Goal: Transaction & Acquisition: Purchase product/service

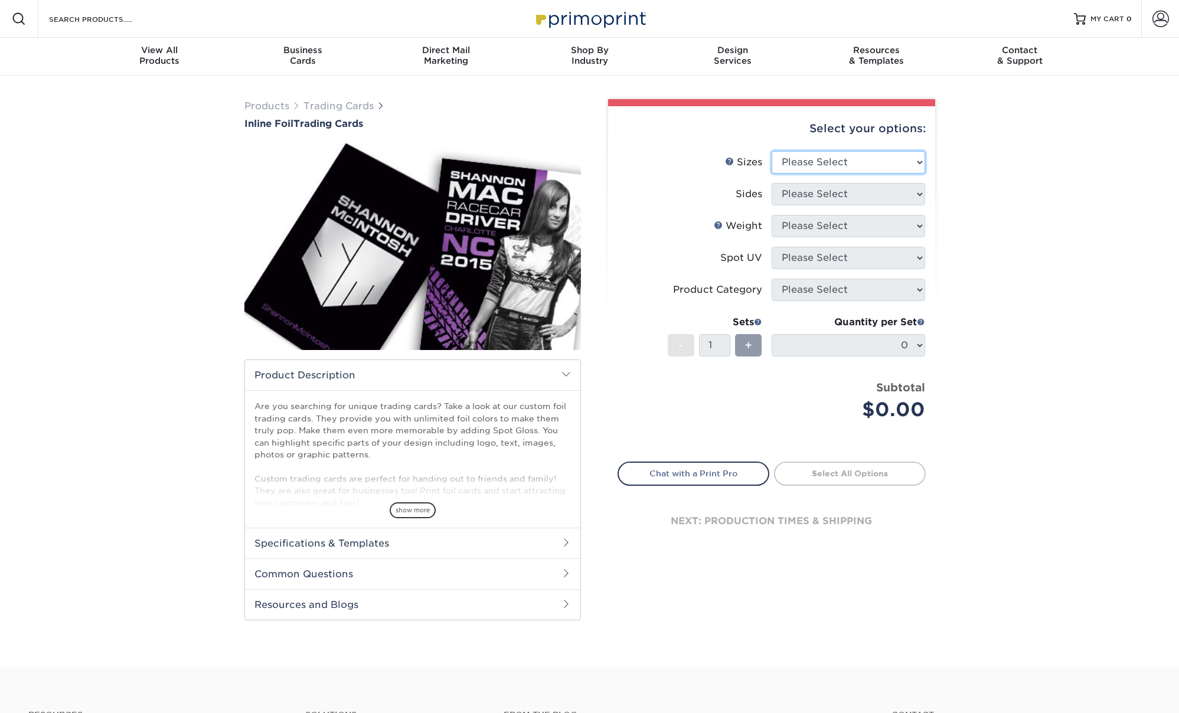
click at [866, 158] on select "Please Select 2.5" x 3.5"" at bounding box center [848, 162] width 153 height 22
select select "2.50x3.50"
click at [857, 196] on select "Please Select Print Both Sides - Foil Back Only Print Both Sides - Foil Both Si…" at bounding box center [848, 194] width 153 height 22
select select "e9e9dfb3-fba1-4d60-972c-fd9ca5904d33"
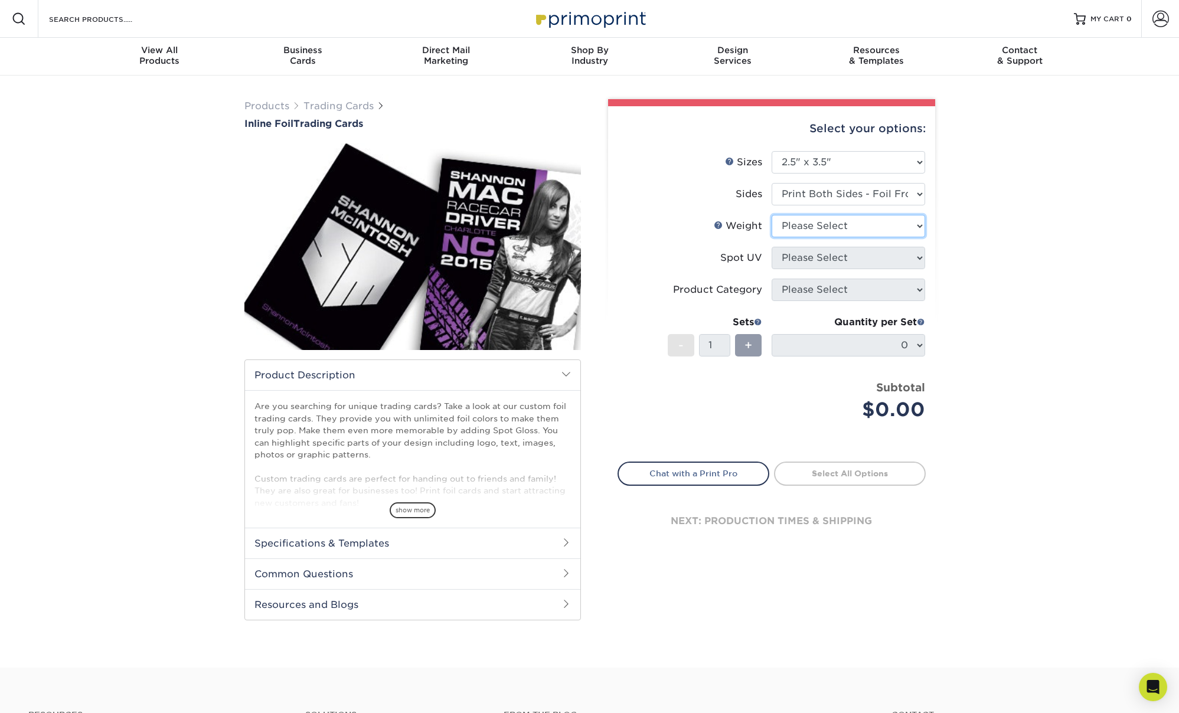
click at [854, 229] on select "Please Select 16PT" at bounding box center [848, 226] width 153 height 22
select select "16PT"
click at [883, 260] on select "Please Select No Spot UV Front and Back (Both Sides) Front Only Back Only" at bounding box center [848, 258] width 153 height 22
select select "1"
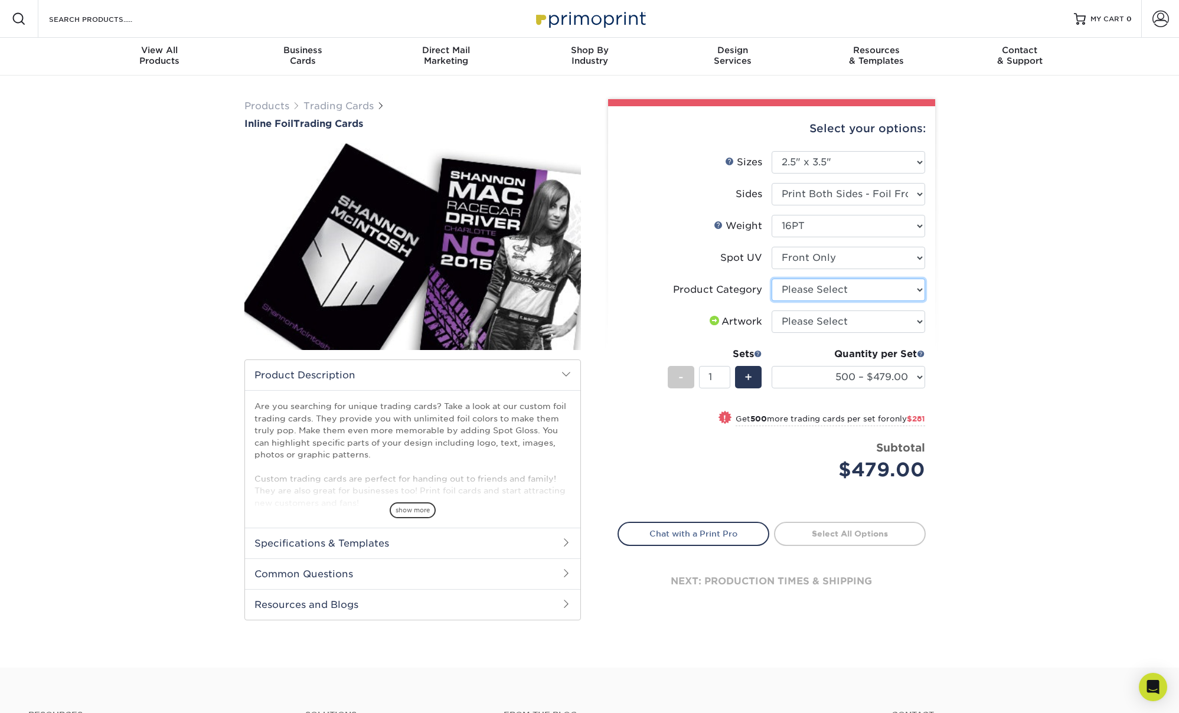
click at [877, 286] on select "Please Select Trading Cards" at bounding box center [848, 290] width 153 height 22
select select "c2f9bce9-36c2-409d-b101-c29d9d031e18"
click at [864, 319] on select "Please Select I will upload files I need a design - $100" at bounding box center [848, 322] width 153 height 22
select select "upload"
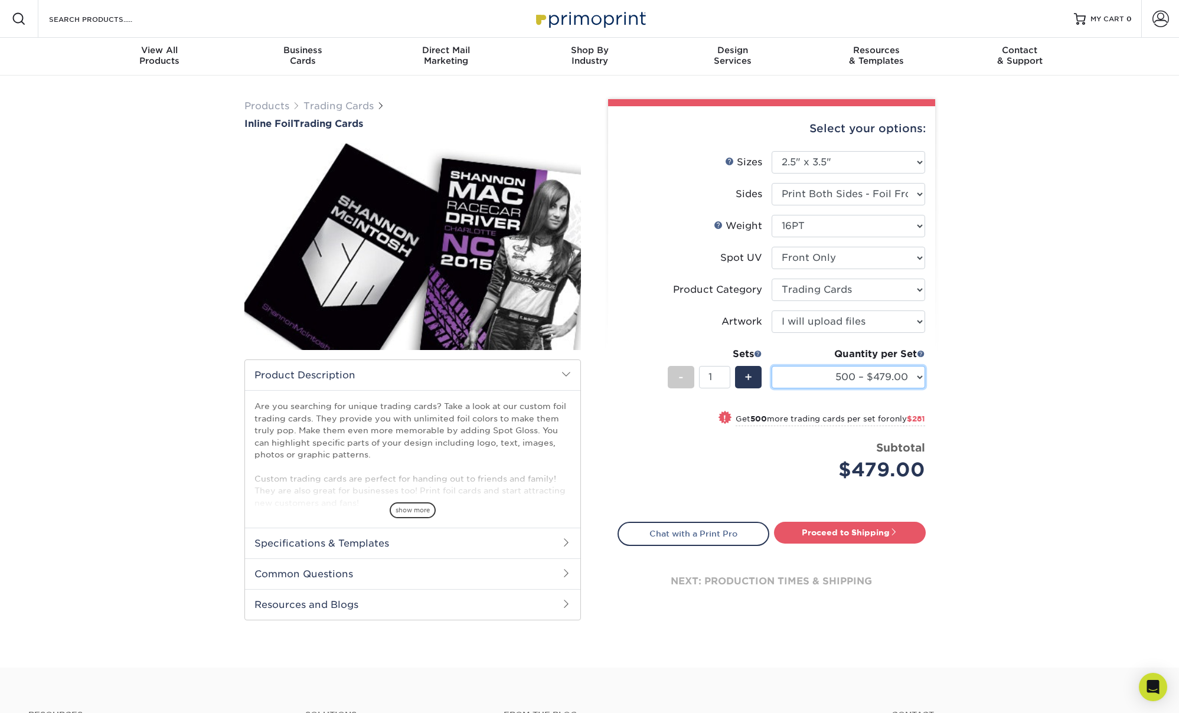
click at [907, 374] on select "500 – $479.00 1000 – $760.00 2500 – $1104.00 5000 – $1565.00" at bounding box center [848, 377] width 153 height 22
click at [965, 364] on div "Products Trading Cards Inline Foil Trading Cards show more Templates /" at bounding box center [589, 372] width 1179 height 592
click at [756, 352] on span at bounding box center [758, 353] width 8 height 8
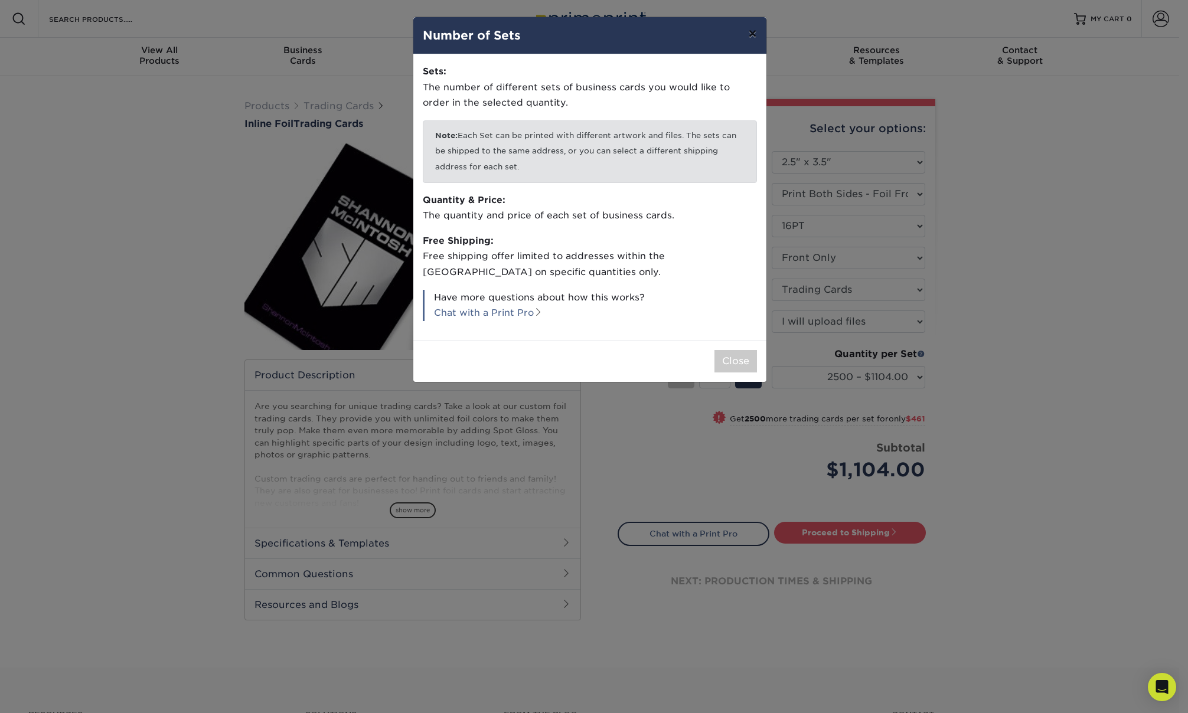
drag, startPoint x: 748, startPoint y: 32, endPoint x: 744, endPoint y: 40, distance: 8.5
click at [748, 32] on button "×" at bounding box center [751, 33] width 27 height 33
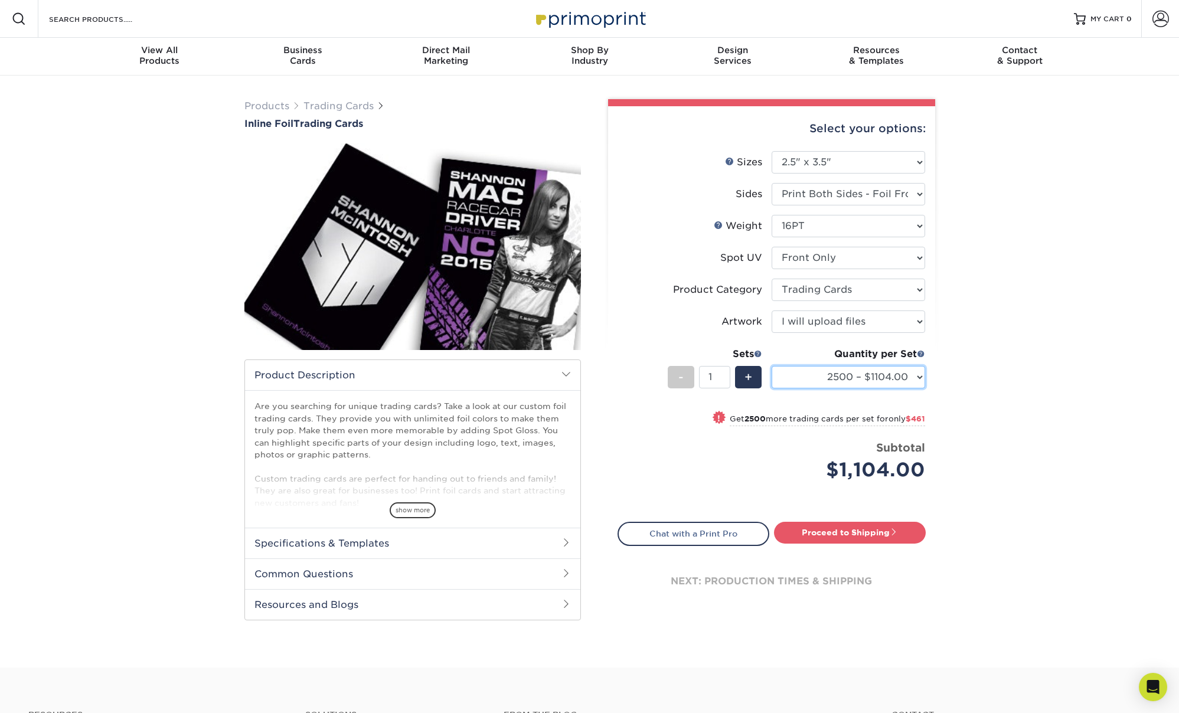
click at [906, 378] on select "500 – $479.00 1000 – $760.00 2500 – $1104.00 5000 – $1565.00" at bounding box center [848, 377] width 153 height 22
select select "500 – $479.00"
click at [751, 378] on span "+" at bounding box center [748, 377] width 8 height 18
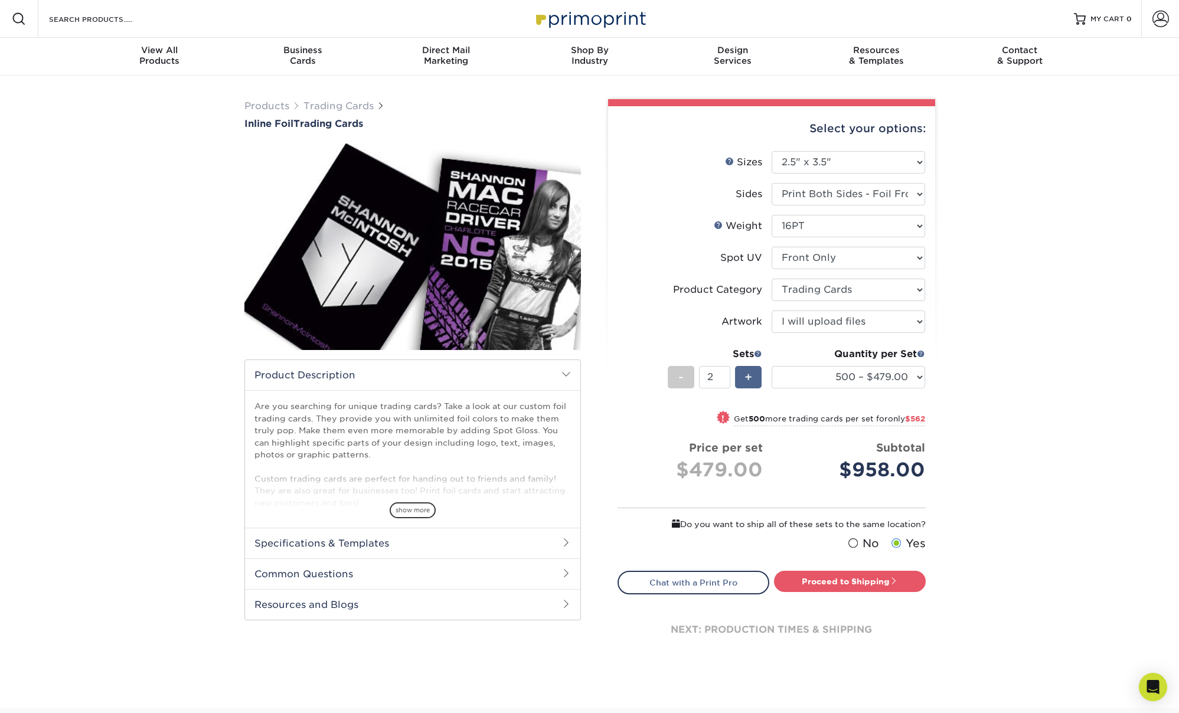
click at [751, 378] on span "+" at bounding box center [748, 377] width 8 height 18
click at [682, 374] on span "-" at bounding box center [680, 377] width 5 height 18
click at [683, 374] on div "-" at bounding box center [681, 377] width 27 height 22
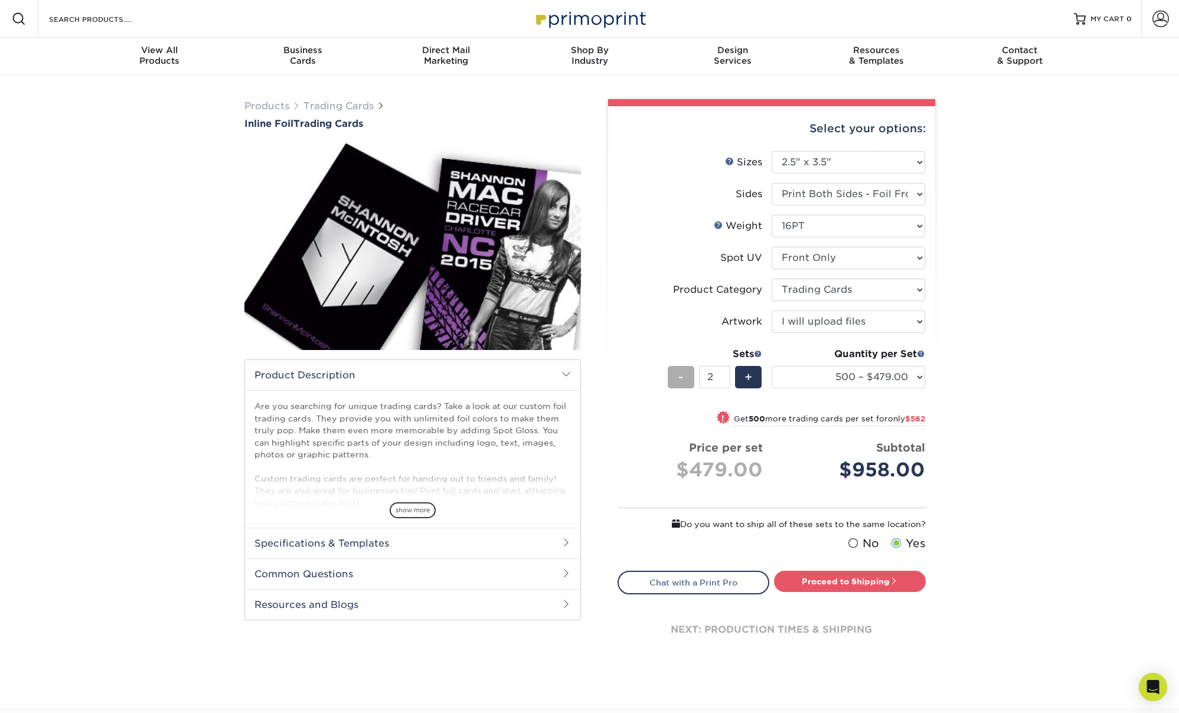
type input "1"
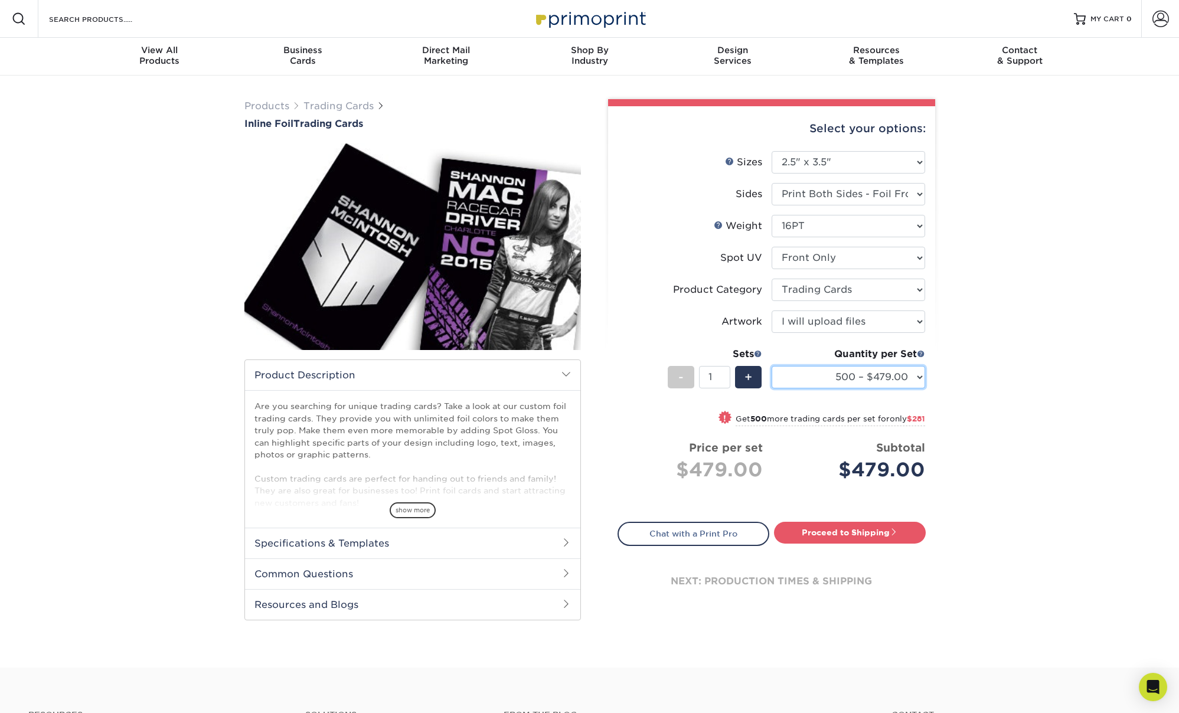
click at [900, 375] on select "500 – $479.00 1000 – $760.00 2500 – $1104.00 5000 – $1565.00" at bounding box center [848, 377] width 153 height 22
select select "2500 – $1104.00"
click at [995, 373] on div "Products Trading Cards Inline Foil Trading Cards show more Templates /" at bounding box center [589, 372] width 1179 height 592
click at [888, 532] on link "Proceed to Shipping" at bounding box center [850, 532] width 152 height 21
type input "Set 1"
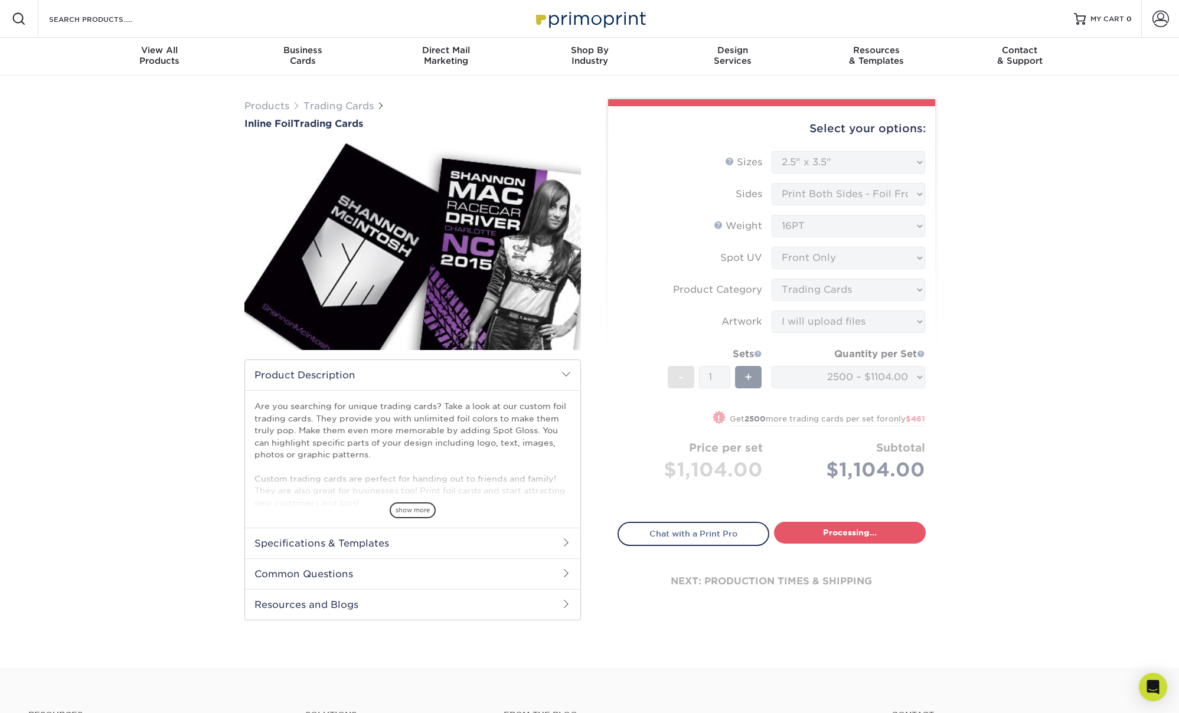
select select "3f99f8ba-f1f3-4914-8d16-36115f1cdbcf"
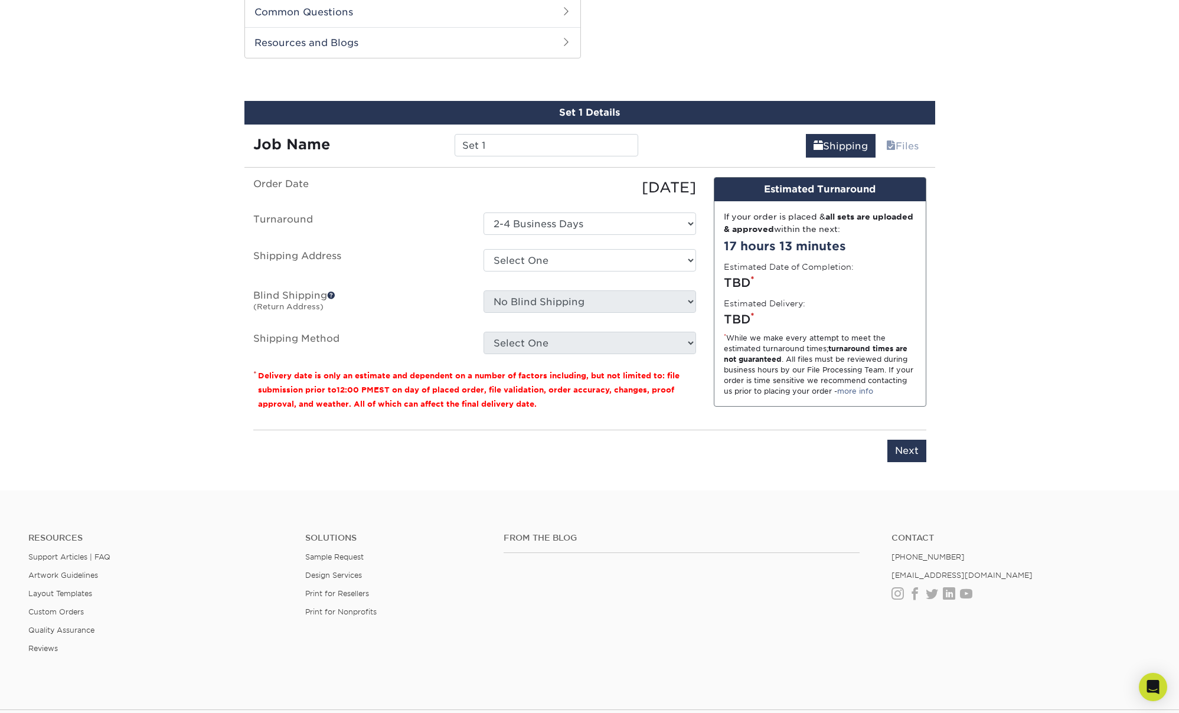
scroll to position [563, 0]
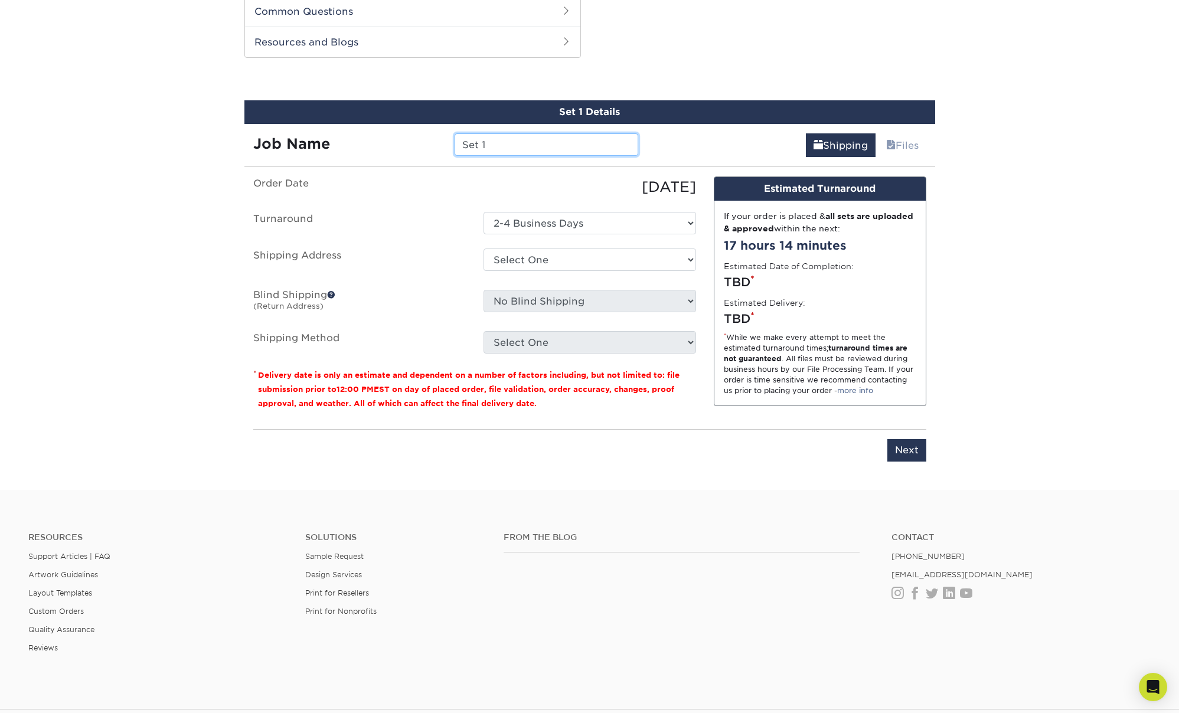
drag, startPoint x: 478, startPoint y: 144, endPoint x: 432, endPoint y: 133, distance: 47.3
click at [435, 133] on div "Job Name Set 1" at bounding box center [445, 144] width 403 height 22
type input "G"
type input "r"
type input "Grand opening business cards"
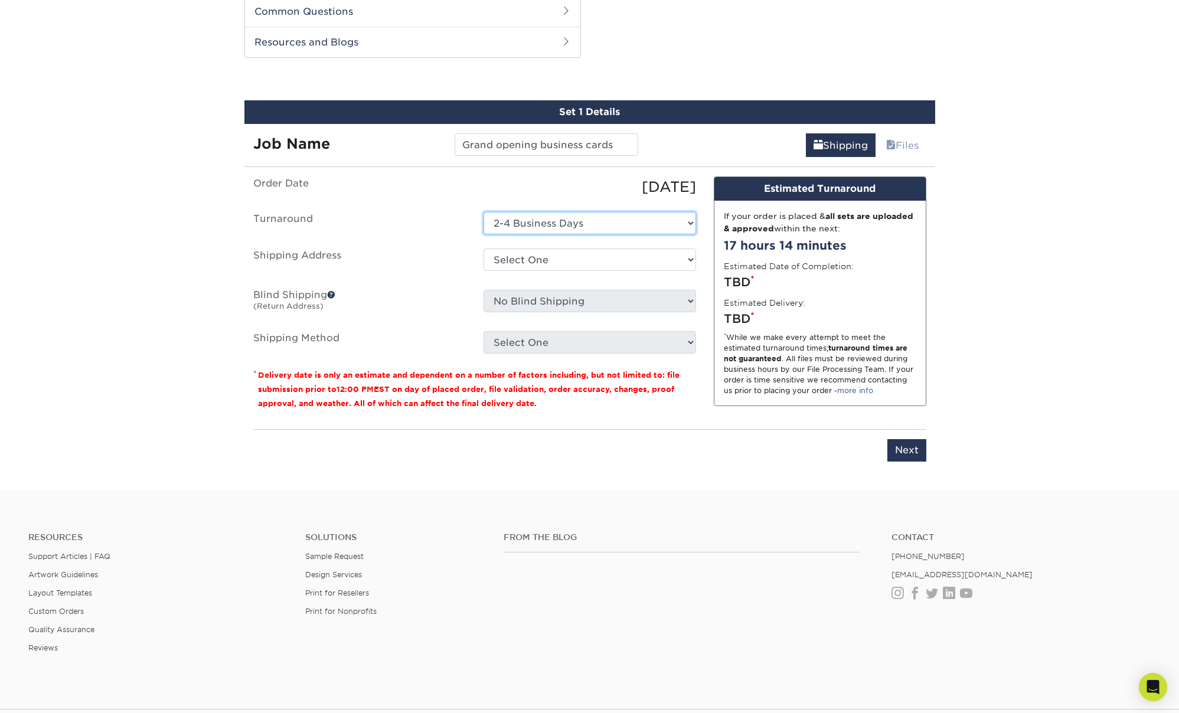
click at [567, 221] on select "Select One 2-4 Business Days" at bounding box center [589, 223] width 213 height 22
click at [564, 255] on select "Select One + Add New Address - Login" at bounding box center [589, 260] width 213 height 22
click at [585, 256] on select "Select One + Add New Address - Login" at bounding box center [589, 260] width 213 height 22
select select "-1"
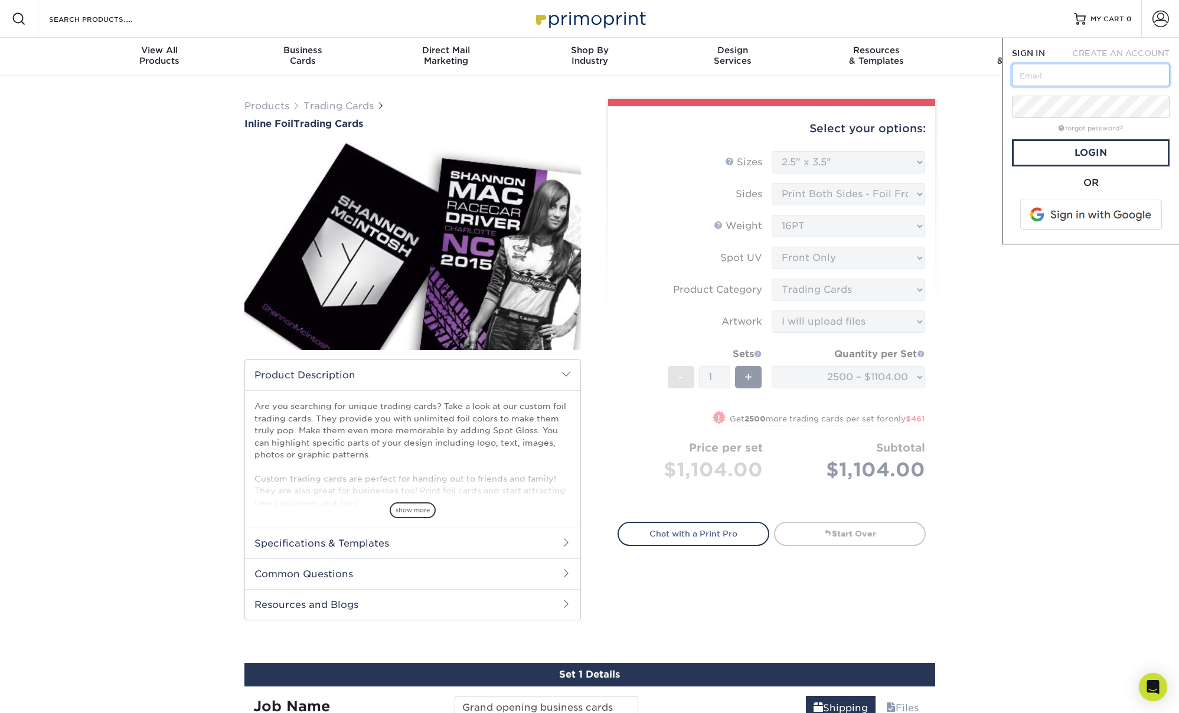
drag, startPoint x: 1090, startPoint y: 82, endPoint x: 1081, endPoint y: 86, distance: 9.8
click at [1090, 82] on input "text" at bounding box center [1091, 75] width 158 height 22
paste input "[EMAIL_ADDRESS][DOMAIN_NAME]"
type input "[EMAIL_ADDRESS][DOMAIN_NAME]"
click at [1089, 152] on link "Login" at bounding box center [1091, 152] width 158 height 27
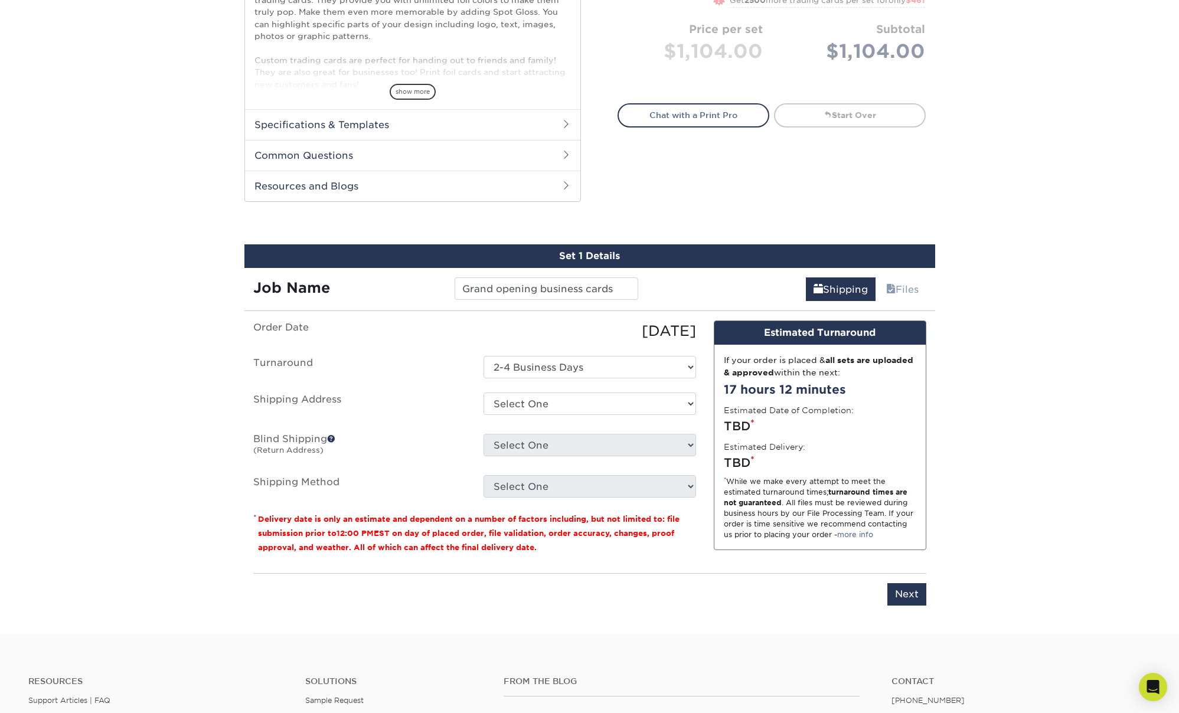
scroll to position [404, 0]
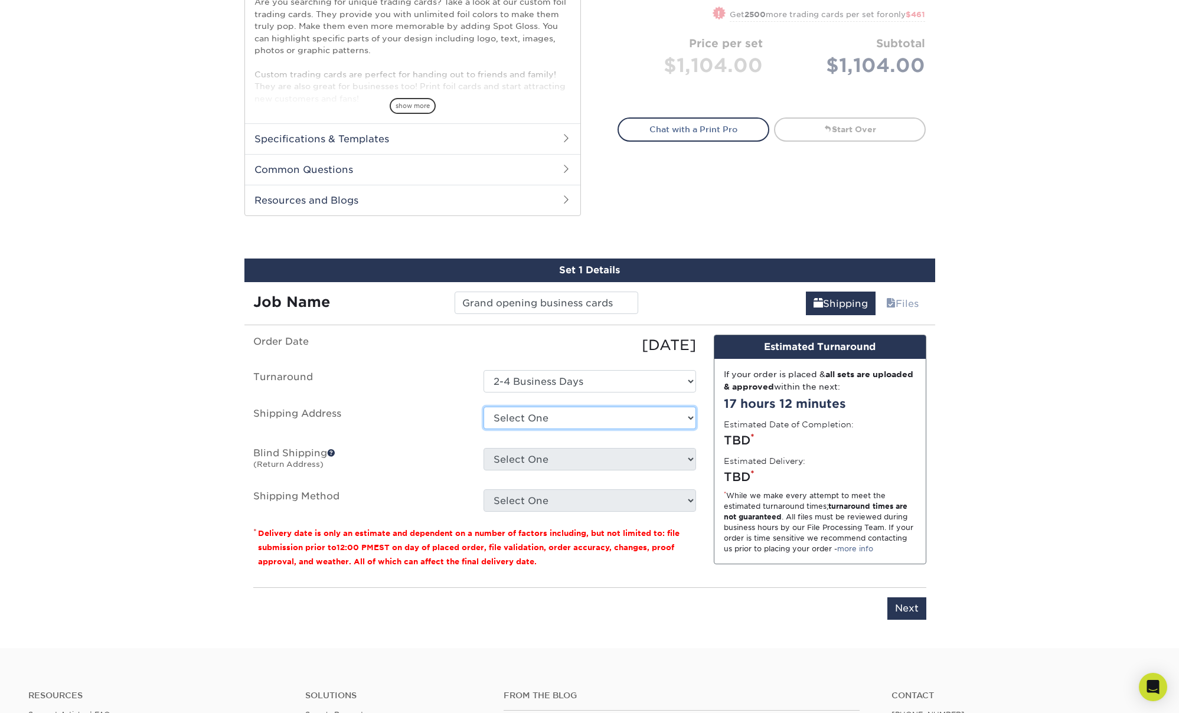
click at [587, 416] on select "Select One [STREET_ADDRESS][GEOGRAPHIC_DATA][US_STATE][STREET_ADDRESS][US_STATE…" at bounding box center [589, 418] width 213 height 22
click at [646, 417] on select "Select One [STREET_ADDRESS][GEOGRAPHIC_DATA][US_STATE][STREET_ADDRESS][US_STATE…" at bounding box center [589, 418] width 213 height 22
select select "272617"
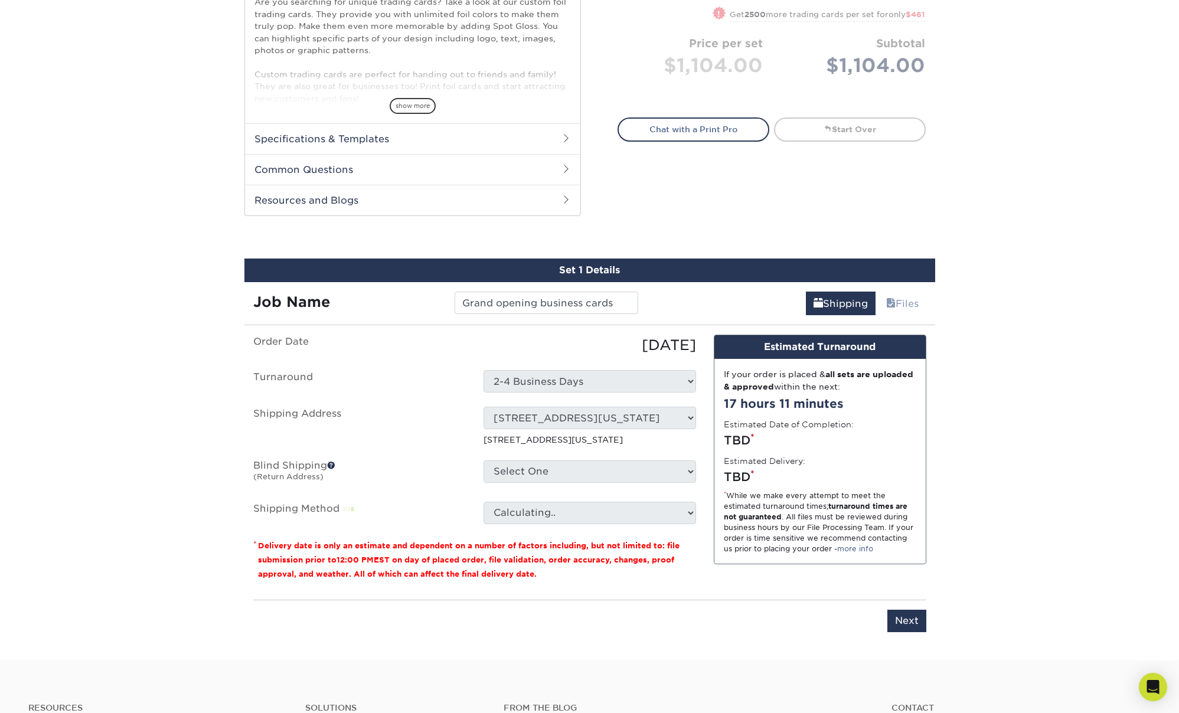
click at [699, 447] on div "Order Date [DATE] [GEOGRAPHIC_DATA] Select One 2-4 Business Days Shipping Addre…" at bounding box center [474, 462] width 460 height 255
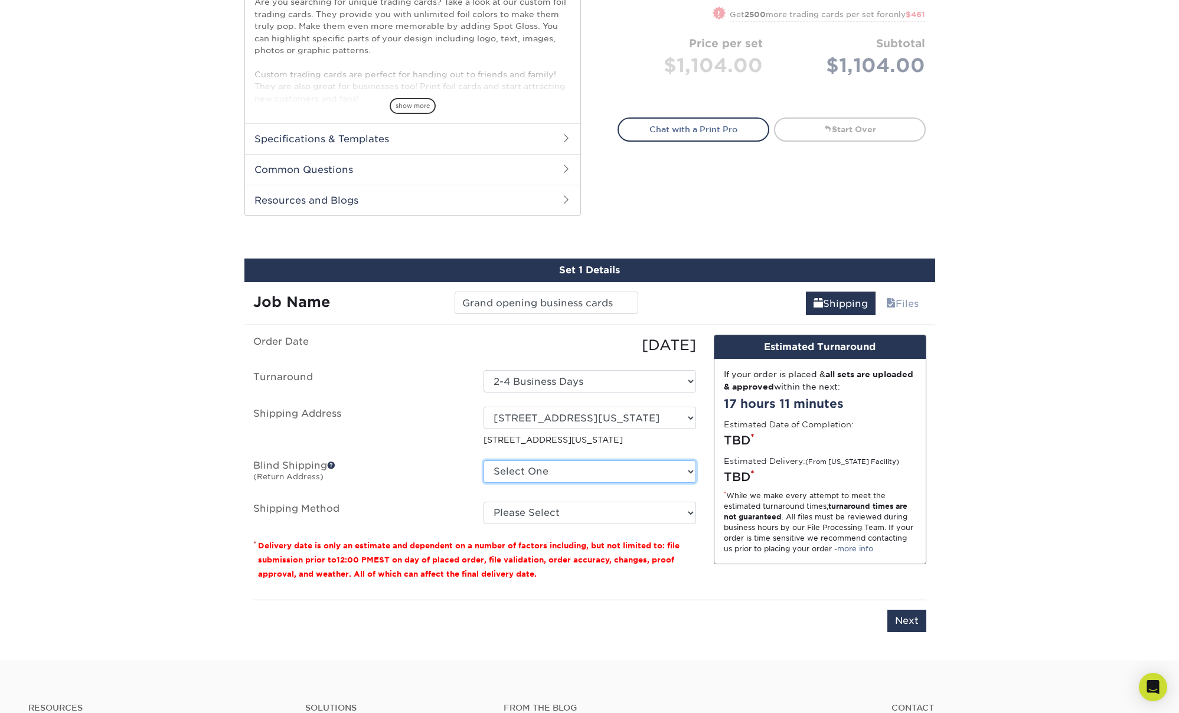
click at [675, 462] on select "Select One [STREET_ADDRESS][GEOGRAPHIC_DATA][US_STATE][STREET_ADDRESS][US_STATE…" at bounding box center [589, 471] width 213 height 22
click at [332, 465] on span at bounding box center [331, 465] width 8 height 8
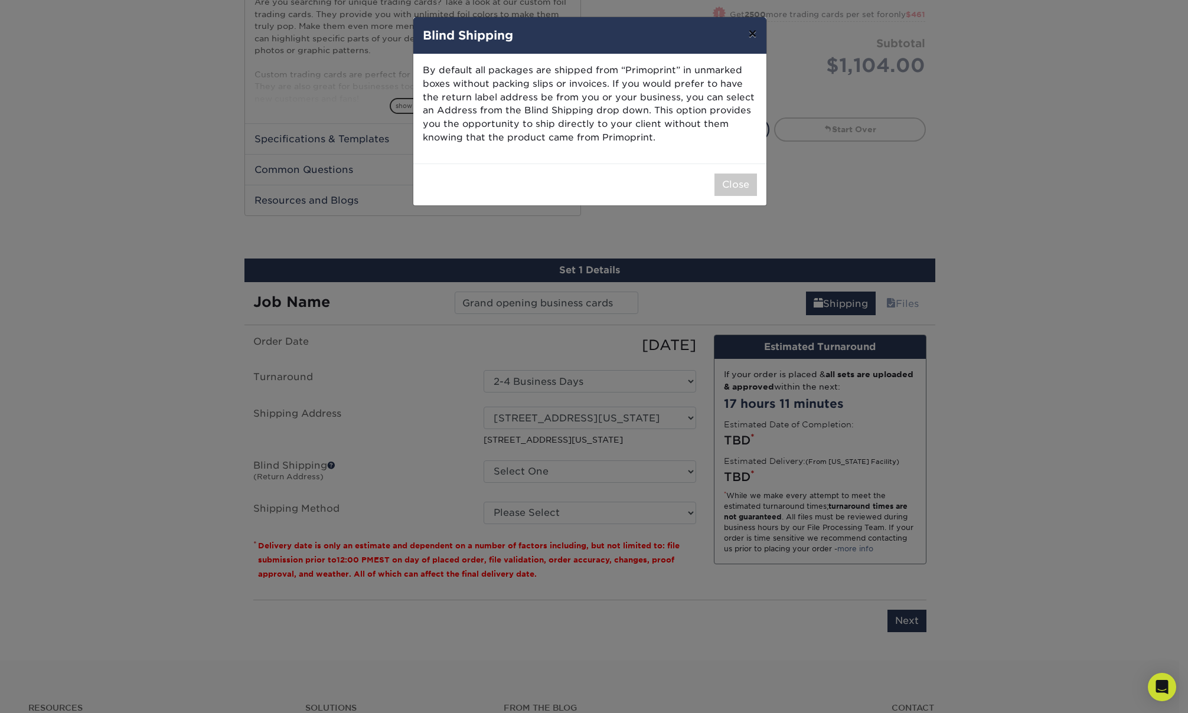
click at [754, 34] on button "×" at bounding box center [751, 33] width 27 height 33
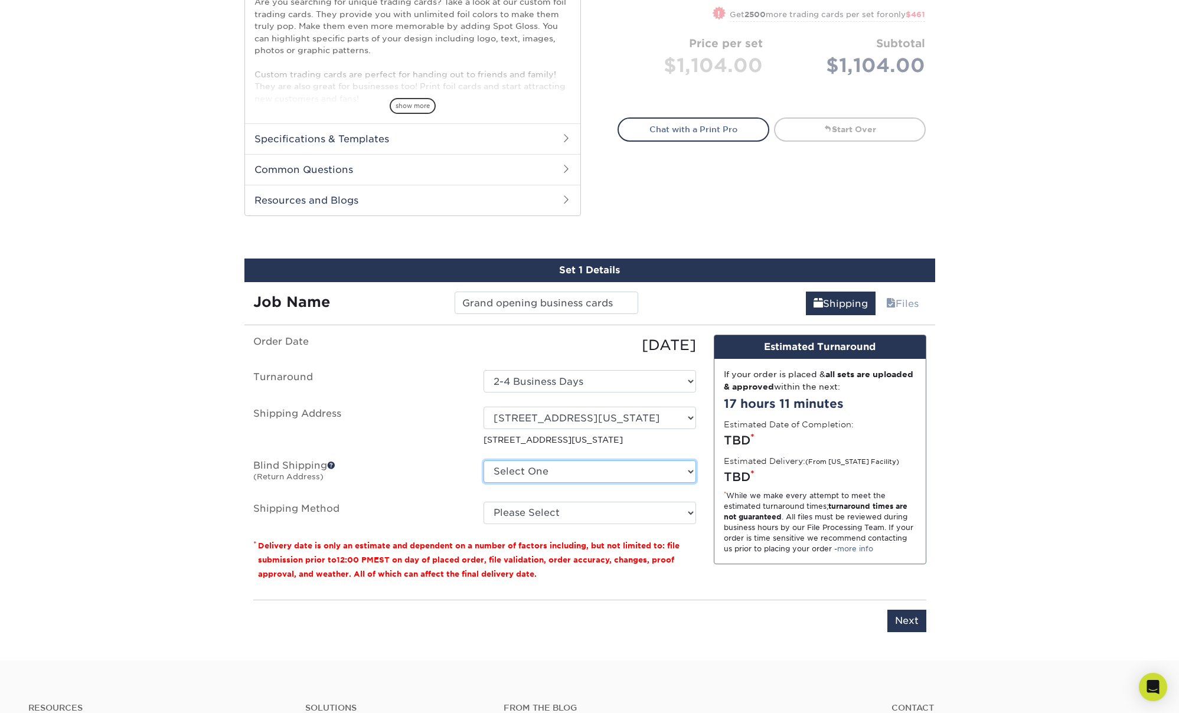
click at [545, 473] on select "Select One [STREET_ADDRESS][GEOGRAPHIC_DATA][US_STATE][STREET_ADDRESS][US_STATE…" at bounding box center [589, 471] width 213 height 22
click at [568, 512] on select "Please Select Ground Shipping (+$26.95) 3 Day Shipping Service (+$45.18) 2 Day …" at bounding box center [589, 513] width 213 height 22
select select "03"
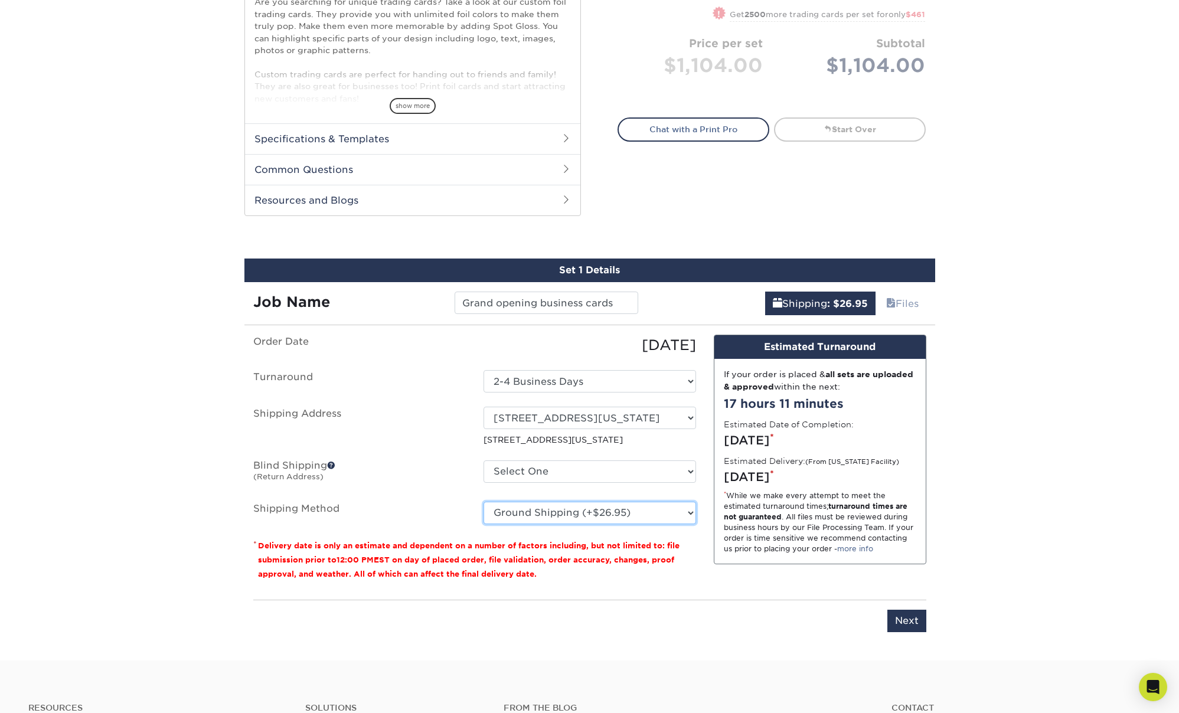
click at [600, 511] on select "Please Select Ground Shipping (+$26.95) 3 Day Shipping Service (+$45.18) 2 Day …" at bounding box center [589, 513] width 213 height 22
click at [607, 511] on select "Please Select Ground Shipping (+$26.95) 3 Day Shipping Service (+$45.18) 2 Day …" at bounding box center [589, 513] width 213 height 22
click at [917, 619] on input "Next" at bounding box center [906, 621] width 39 height 22
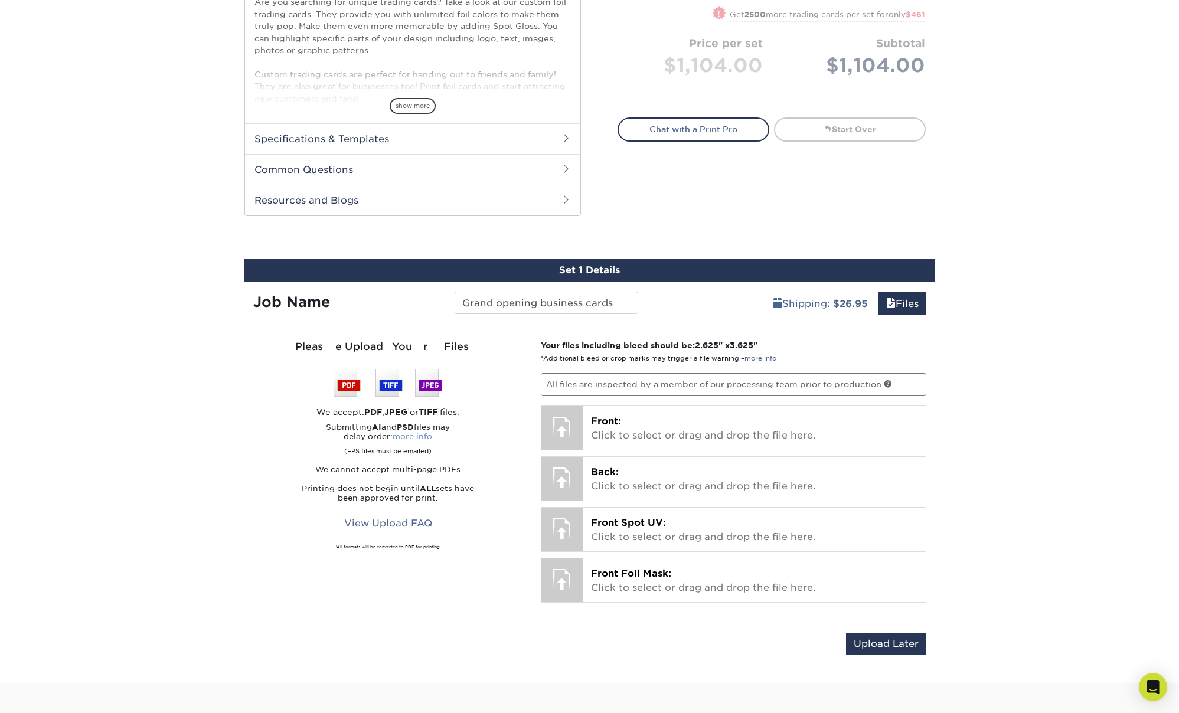
click at [421, 434] on link "more info" at bounding box center [413, 436] width 40 height 9
